Goal: Obtain resource: Obtain resource

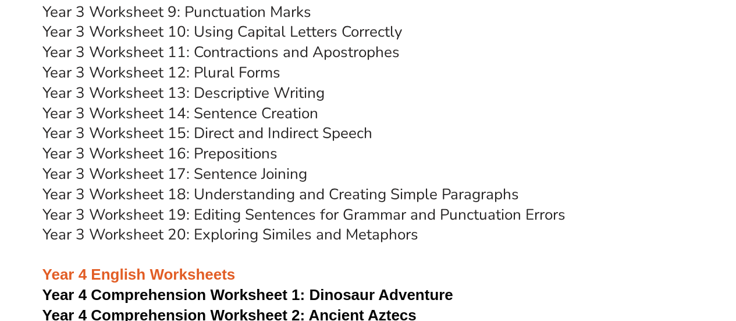
scroll to position [3861, 0]
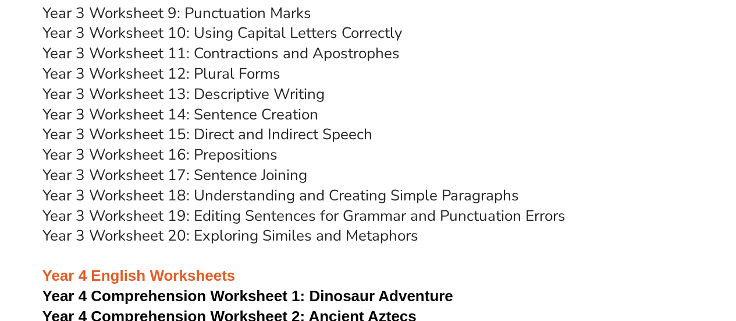
click at [223, 112] on link "Year 3 Worksheet 14: Sentence Creation" at bounding box center [180, 114] width 276 height 20
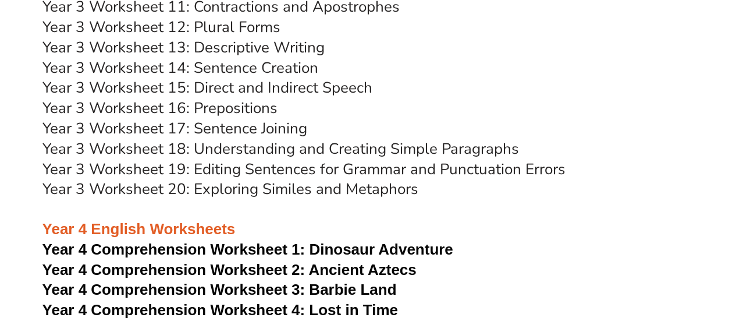
click at [299, 153] on link "Year 3 Worksheet 18: Understanding and Creating Simple Paragraphs" at bounding box center [280, 149] width 477 height 20
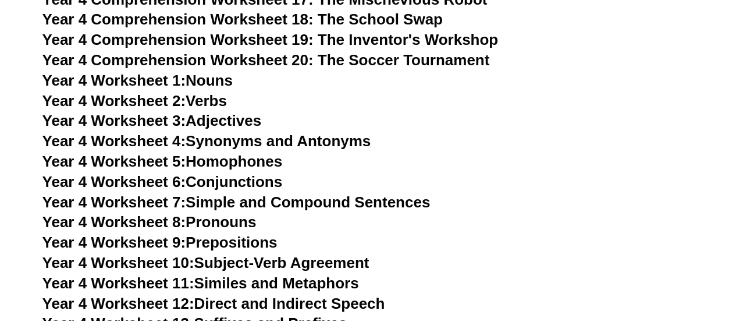
scroll to position [4485, 0]
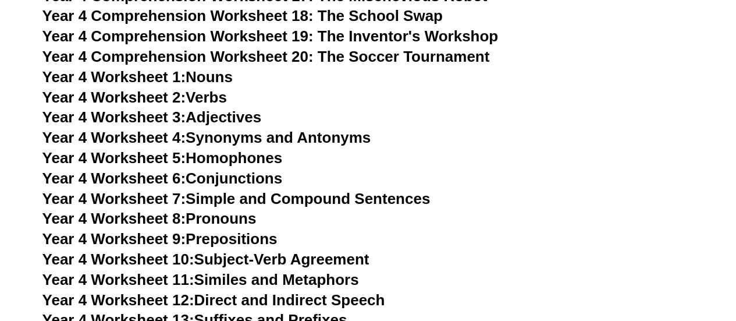
click at [246, 200] on link "Year 4 Worksheet 7: Simple and Compound Sentences" at bounding box center [236, 198] width 388 height 17
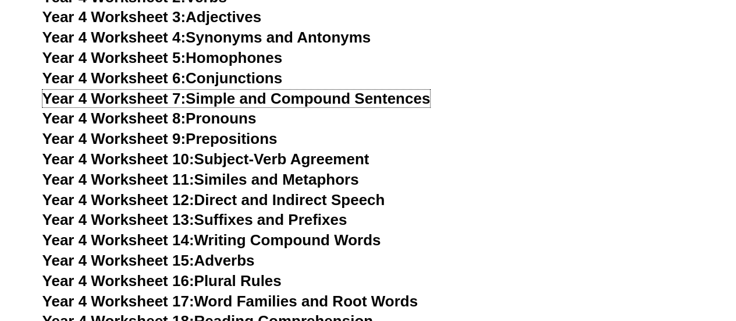
scroll to position [4594, 0]
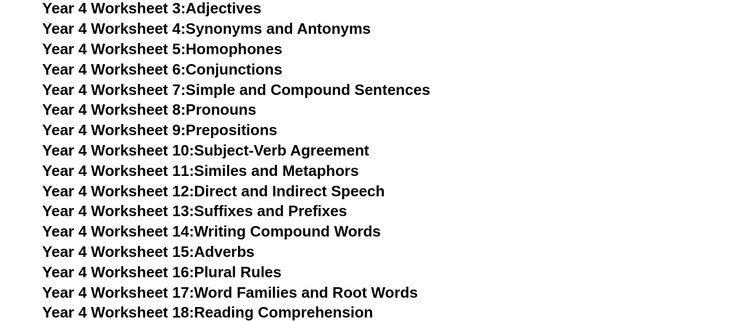
click at [216, 130] on link "Year 4 Worksheet 9: Prepositions" at bounding box center [159, 129] width 235 height 17
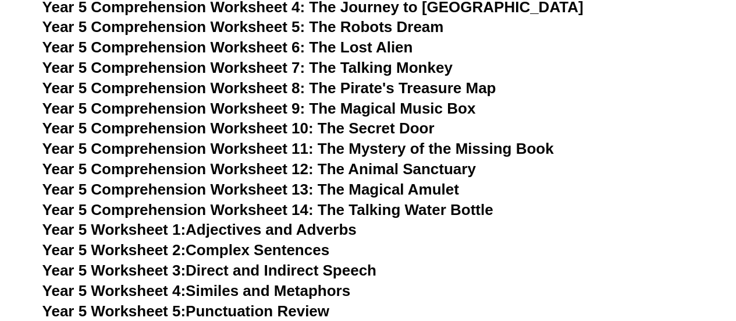
scroll to position [5065, 0]
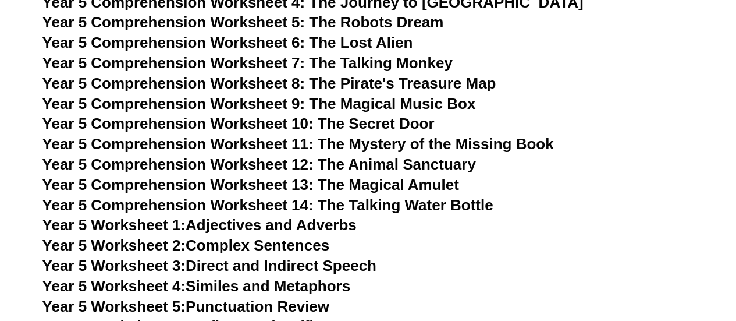
click at [365, 182] on span "Year 5 Comprehension Worksheet 13: The Magical Amulet" at bounding box center [250, 184] width 417 height 17
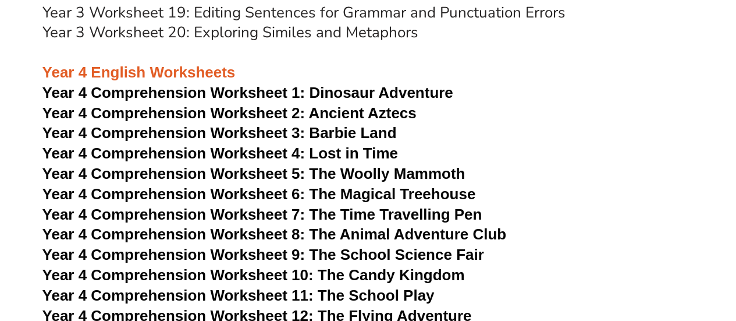
scroll to position [4050, 0]
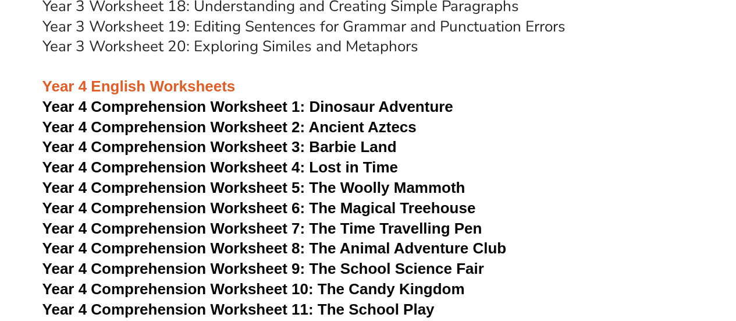
click at [358, 106] on span "Dinosaur Adventure" at bounding box center [381, 106] width 144 height 17
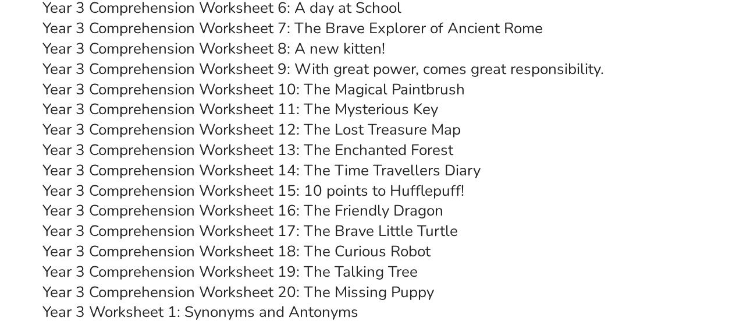
scroll to position [3401, 0]
click at [376, 253] on link "Year 3 Comprehension Worksheet 18: The Curious Robot" at bounding box center [236, 250] width 388 height 20
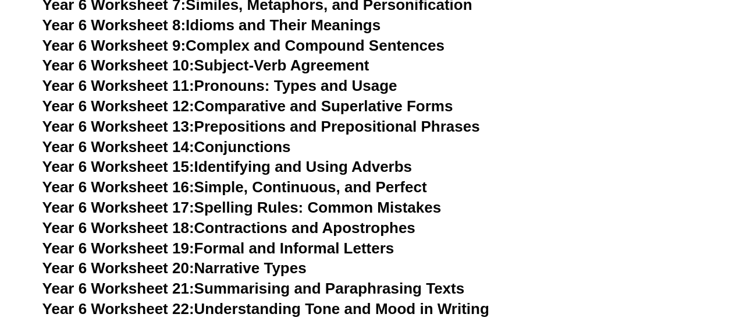
scroll to position [6346, 0]
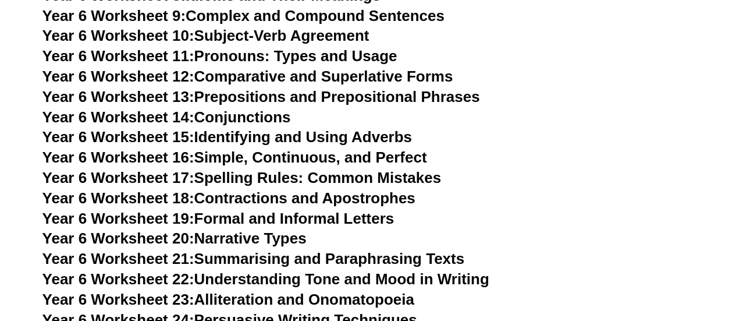
click at [272, 229] on link "Year 6 Worksheet 20: Narrative Types" at bounding box center [174, 237] width 264 height 17
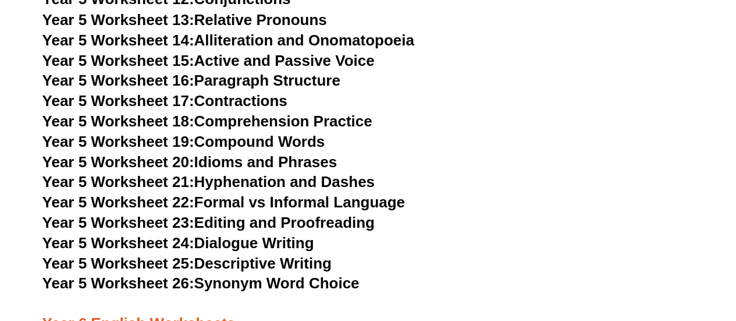
scroll to position [5503, 0]
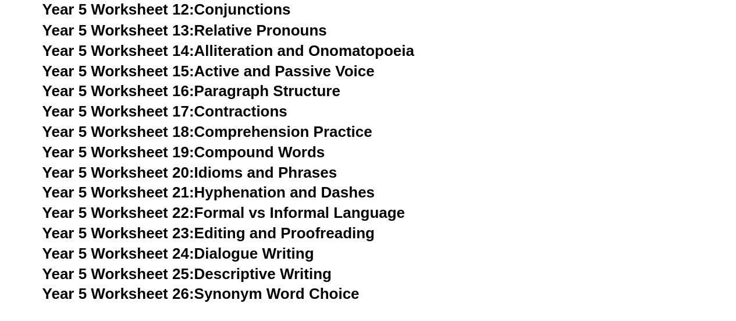
click at [258, 95] on link "Year 5 Worksheet 16: Paragraph Structure" at bounding box center [191, 89] width 298 height 17
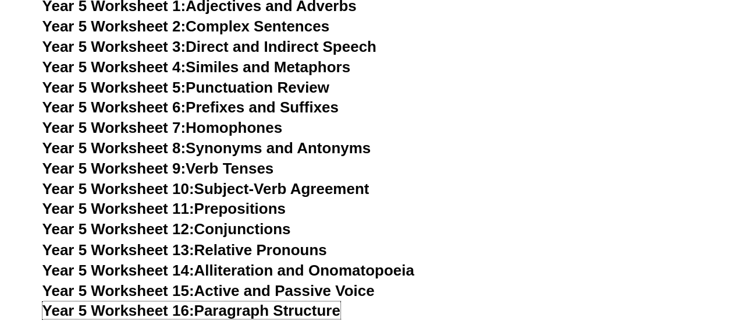
scroll to position [5286, 0]
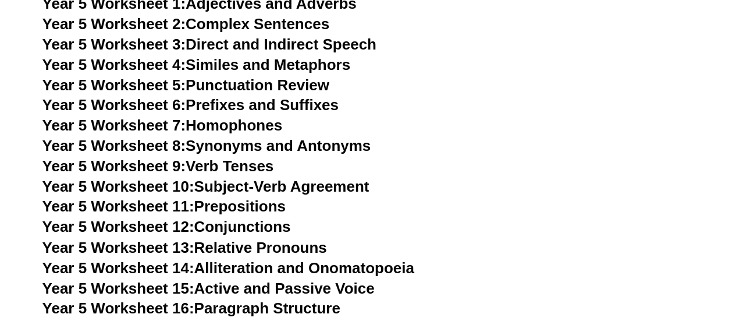
click at [351, 271] on link "Year 5 Worksheet 14: Alliteration and Onomatopoeia" at bounding box center [228, 266] width 372 height 17
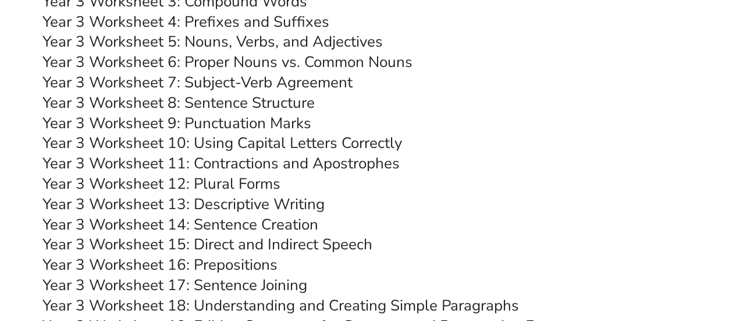
scroll to position [3750, 0]
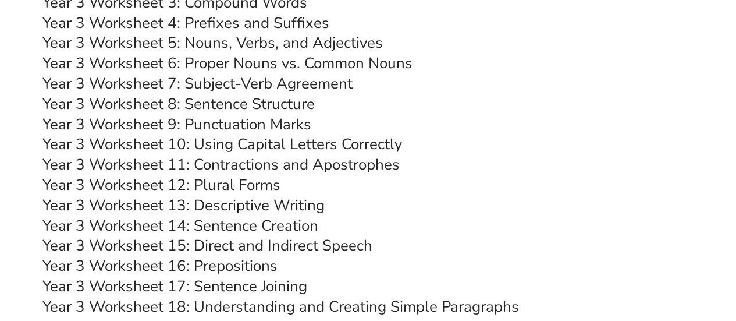
click at [253, 208] on link "Year 3 Worksheet 13: Descriptive Writing" at bounding box center [183, 205] width 282 height 20
